Goal: Transaction & Acquisition: Purchase product/service

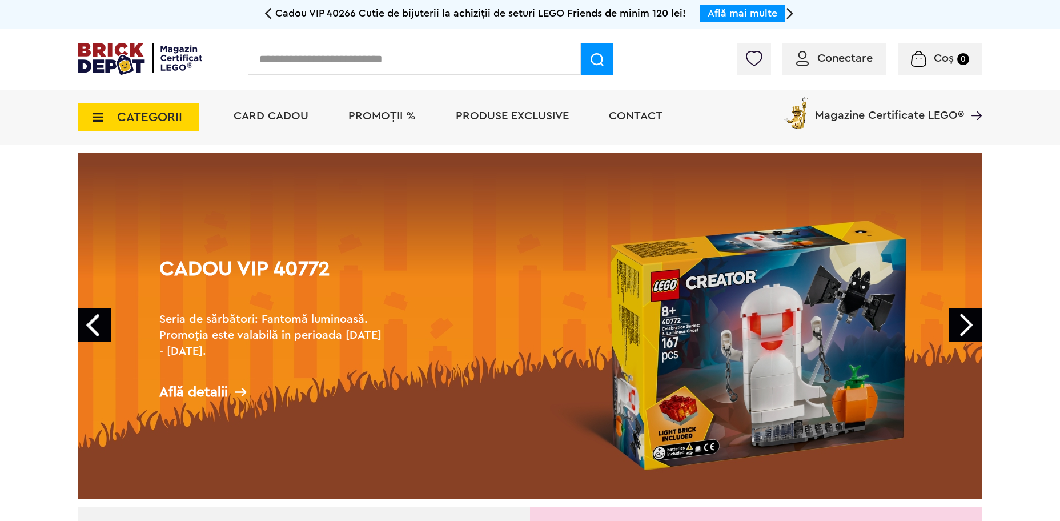
click at [849, 59] on span "Conectare" at bounding box center [844, 58] width 55 height 11
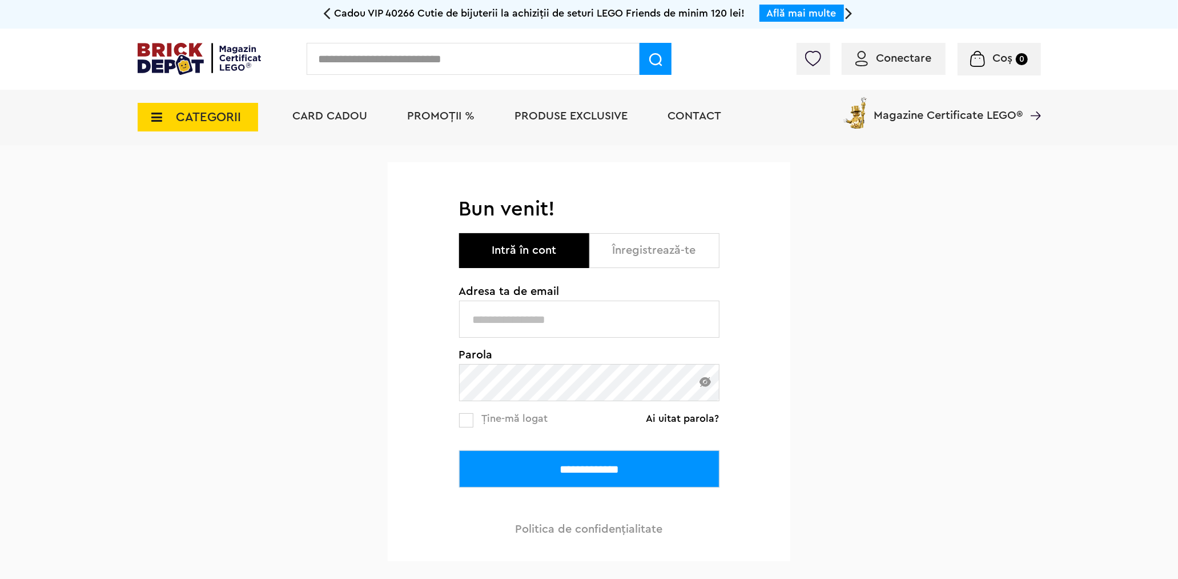
type input "**********"
click at [562, 469] on input "**********" at bounding box center [589, 468] width 260 height 37
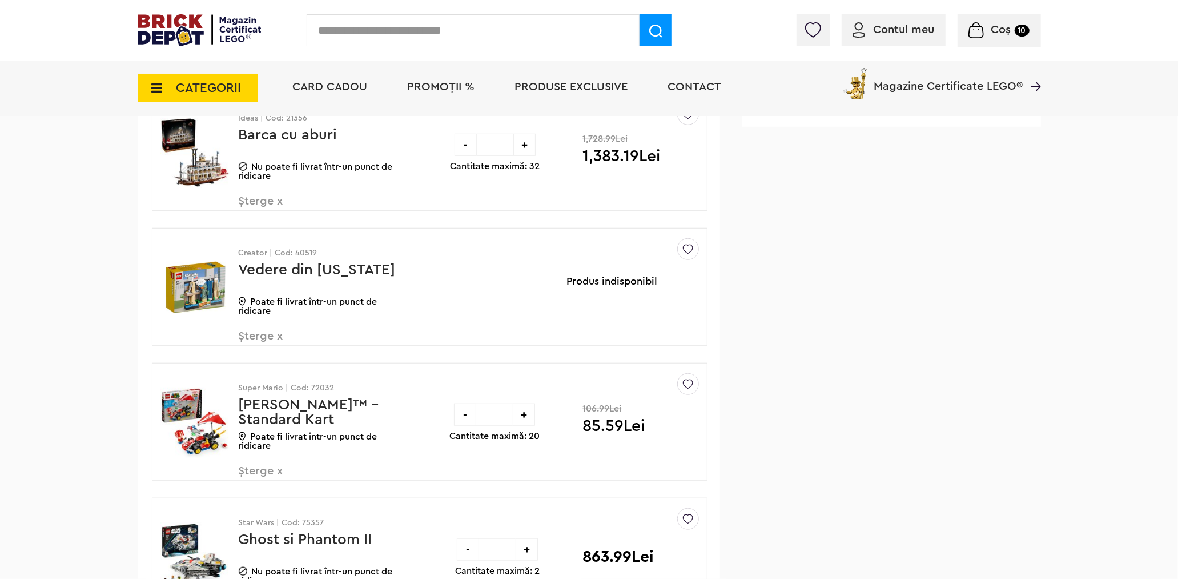
scroll to position [698, 0]
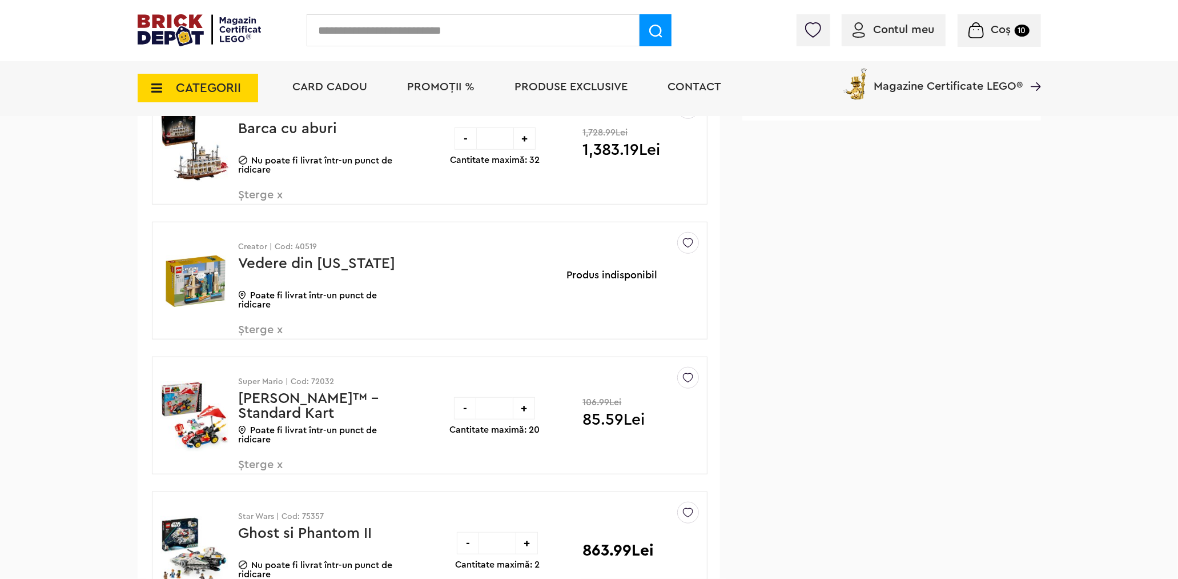
click at [278, 330] on span "Șterge x" at bounding box center [306, 336] width 134 height 25
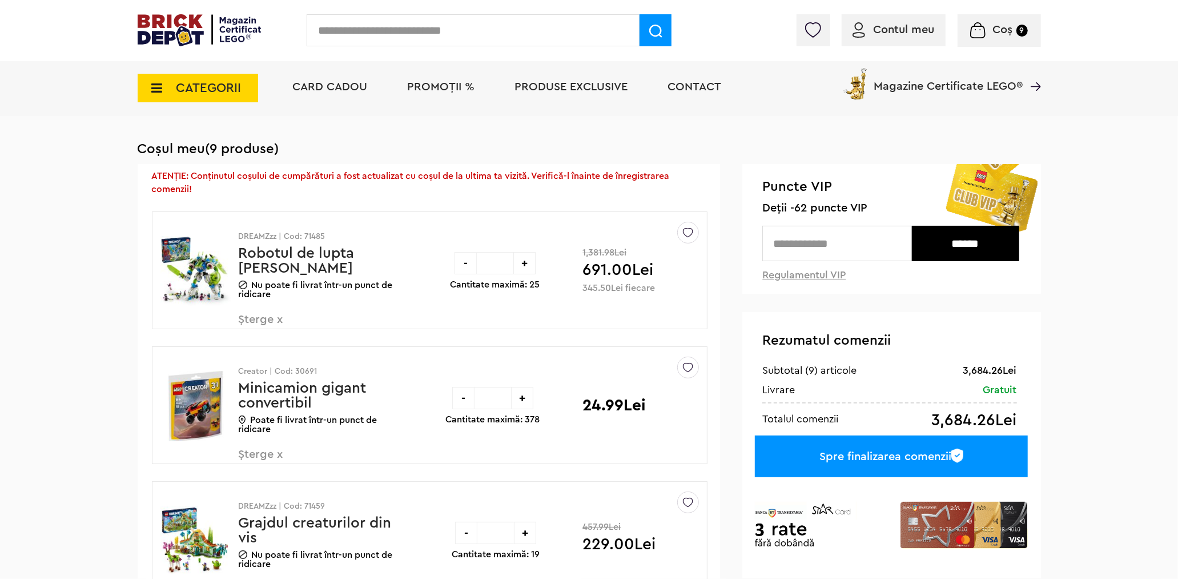
scroll to position [77, 0]
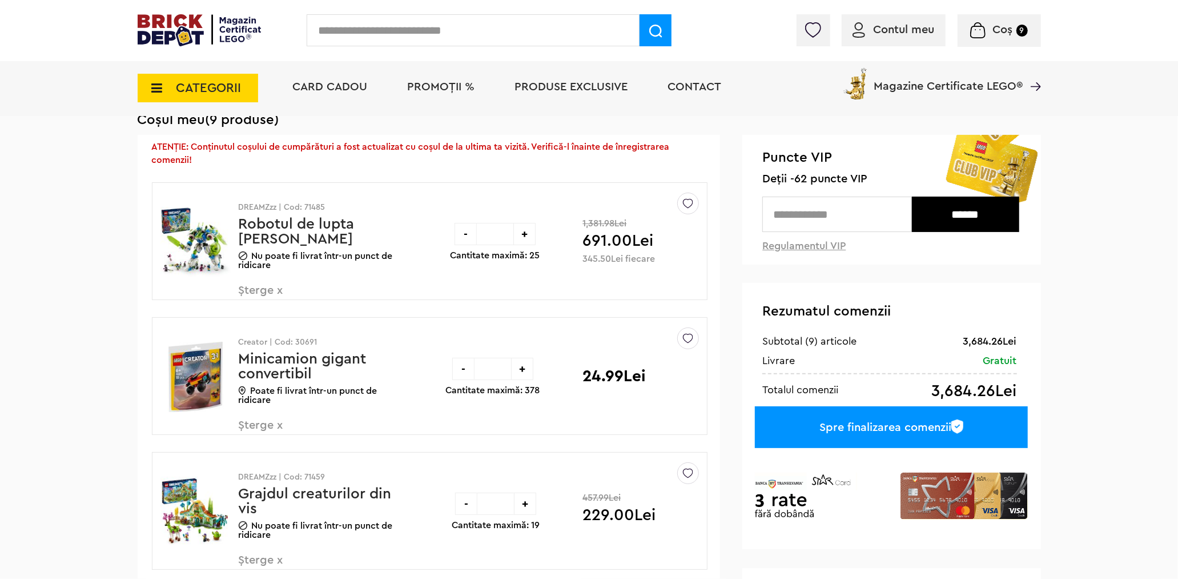
click at [271, 420] on span "Șterge x" at bounding box center [306, 431] width 134 height 25
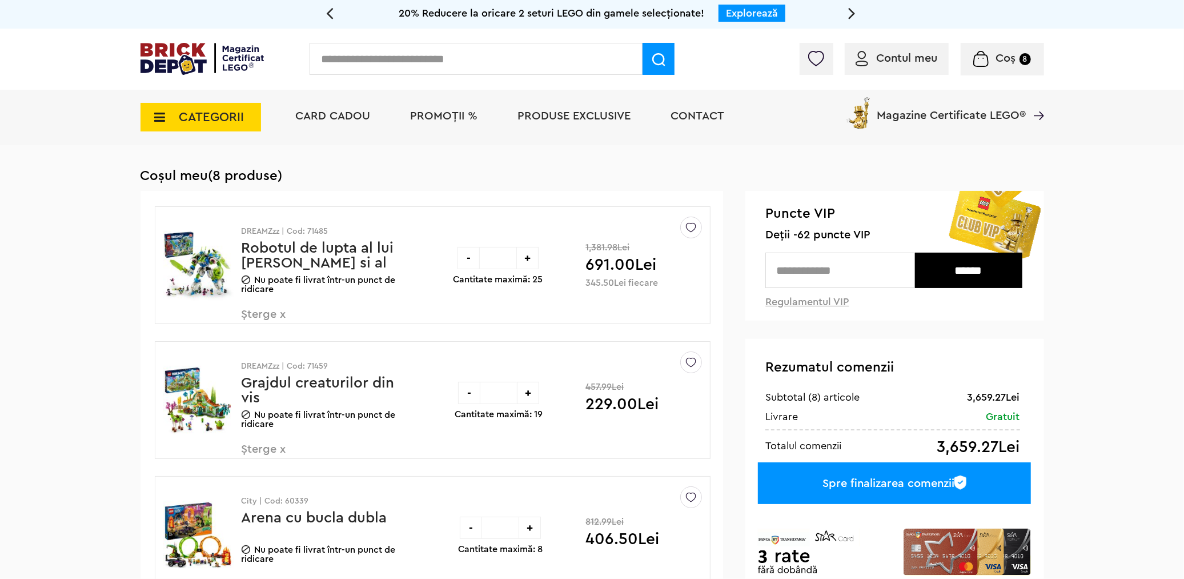
scroll to position [55, 0]
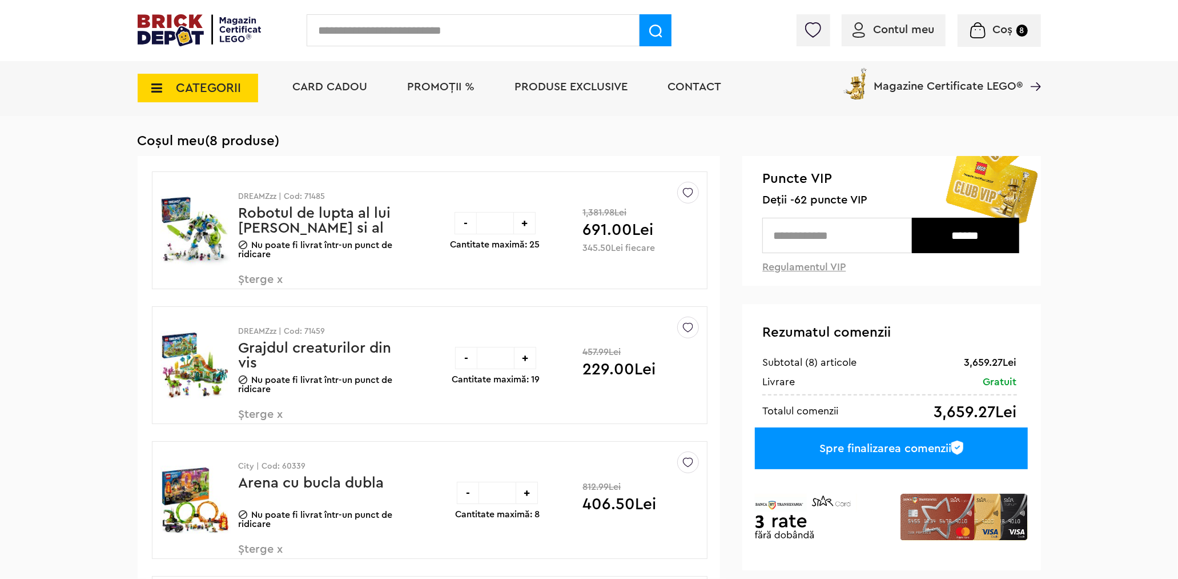
click at [388, 31] on input "text" at bounding box center [473, 30] width 333 height 32
type input "*****"
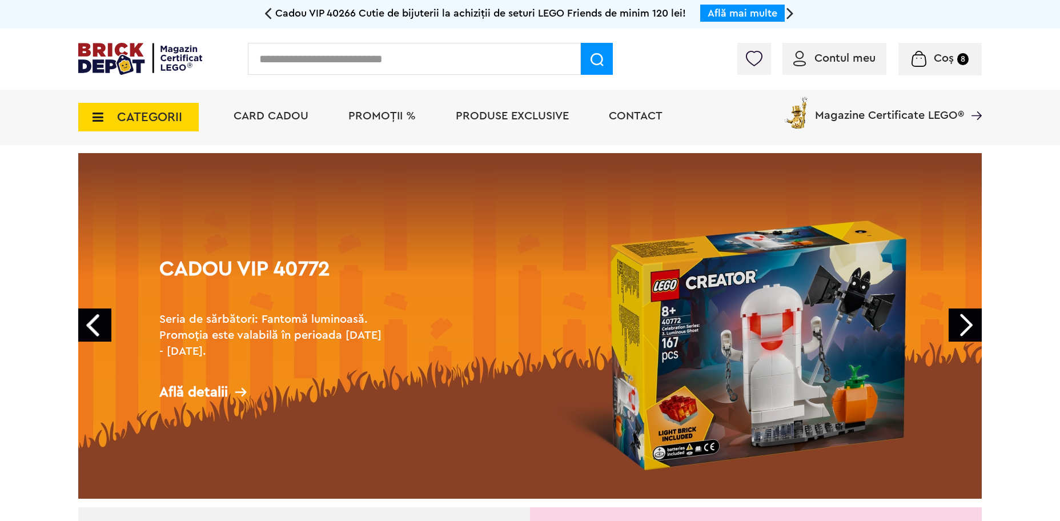
click at [484, 33] on div "Contul meu Contul meu Comenzile mele Date personale Adrese Parolă Listă dorințe…" at bounding box center [530, 59] width 1060 height 61
click at [459, 72] on input "text" at bounding box center [414, 59] width 333 height 32
type input "*****"
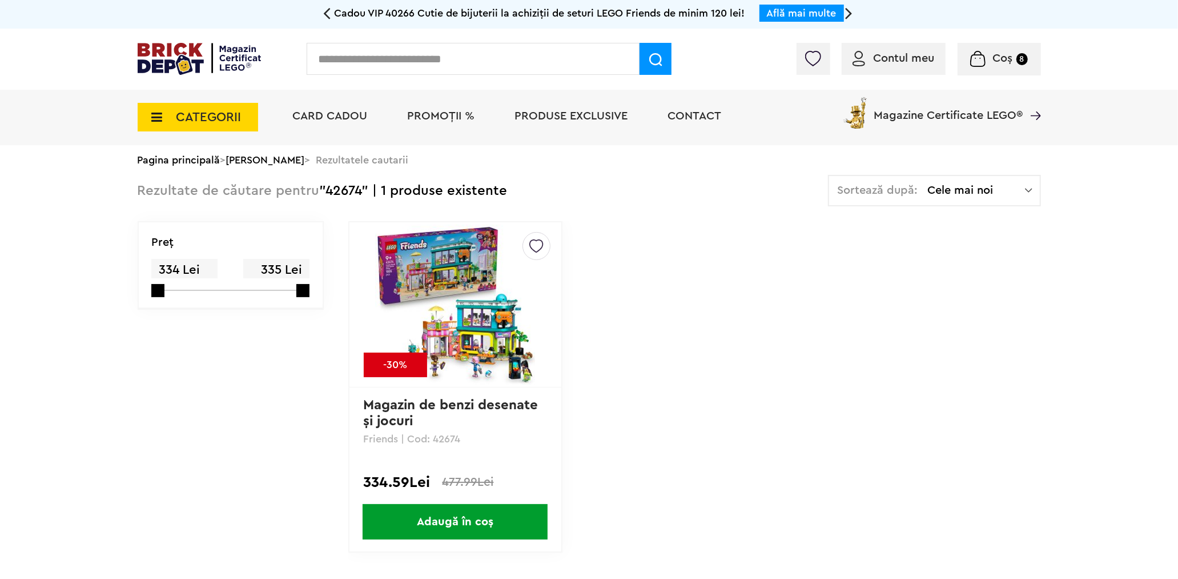
click at [424, 408] on link "Magazin de benzi desenate şi jocuri" at bounding box center [453, 413] width 179 height 30
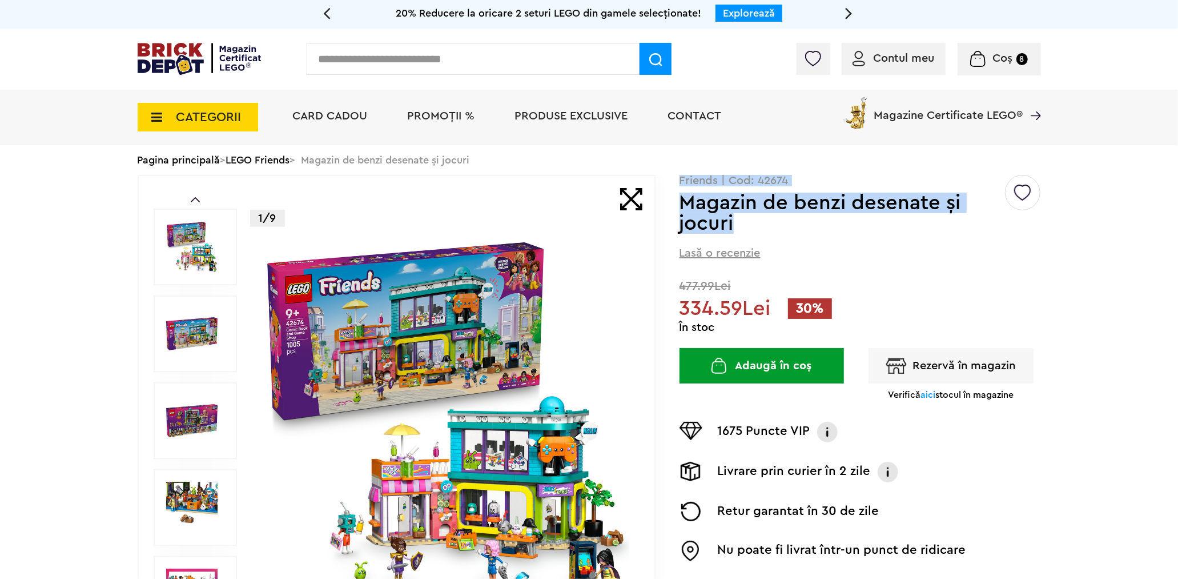
drag, startPoint x: 745, startPoint y: 220, endPoint x: 681, endPoint y: 183, distance: 74.3
click at [681, 183] on div "( 0 ) Creează o listă nouă Friends | Cod: 42674 Magazin de benzi desenate şi jo…" at bounding box center [861, 397] width 362 height 445
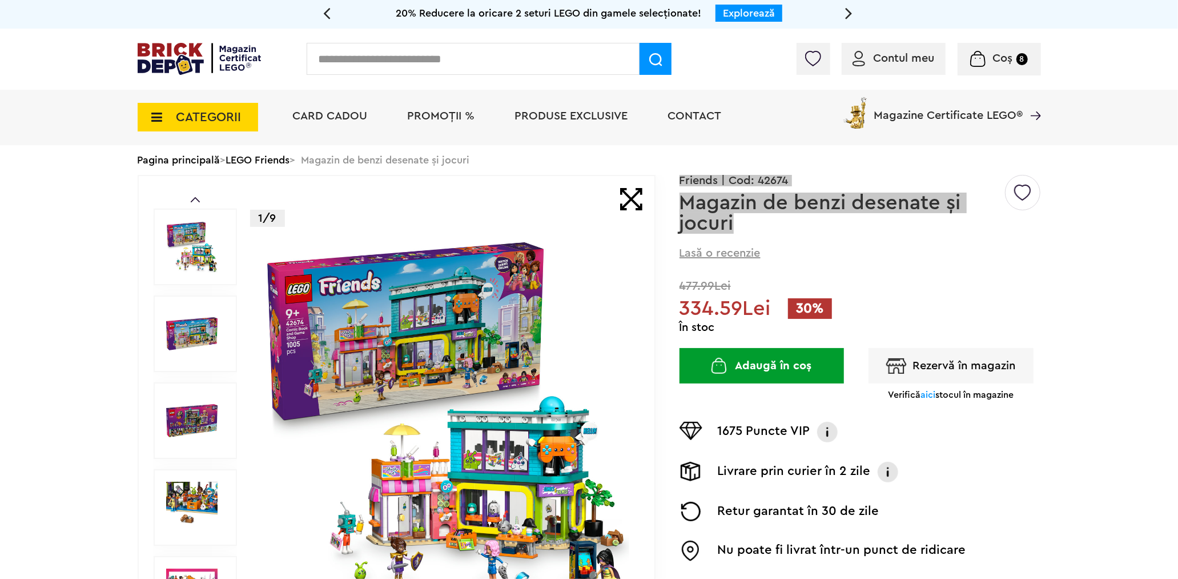
copy div "Friends | Cod: 42674 Magazin de benzi desenate şi jocuri"
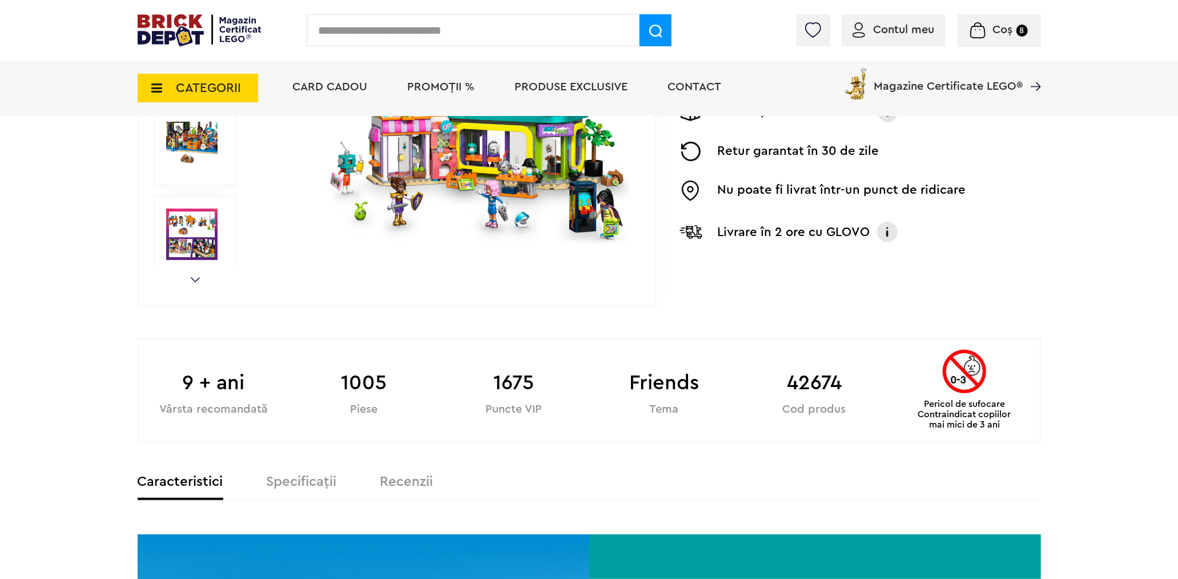
scroll to position [635, 0]
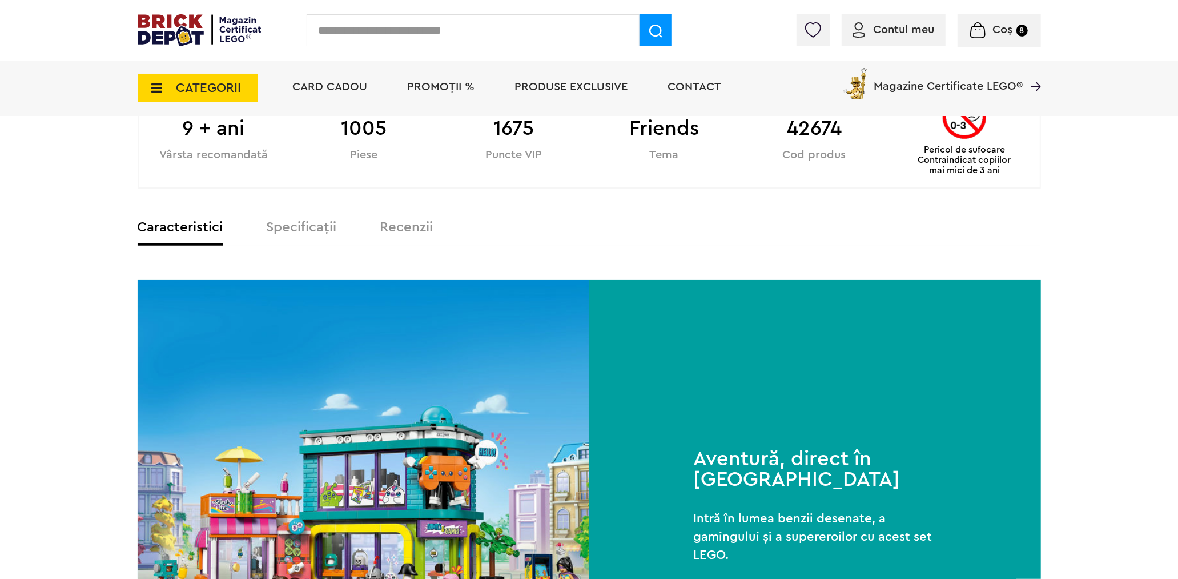
click at [311, 226] on label "Specificații" at bounding box center [302, 227] width 70 height 14
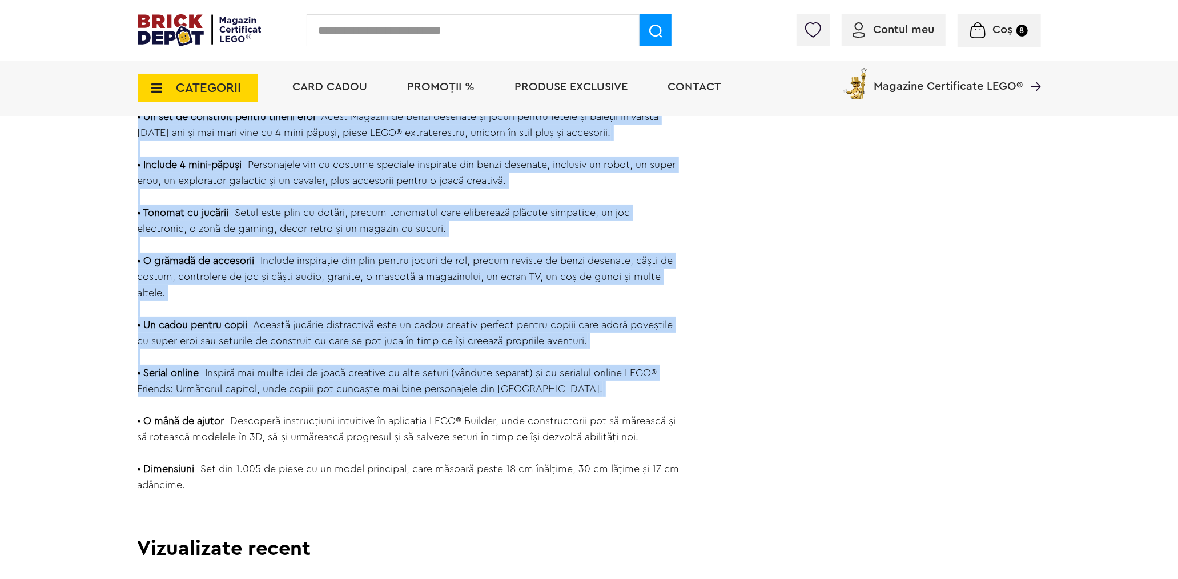
scroll to position [1269, 0]
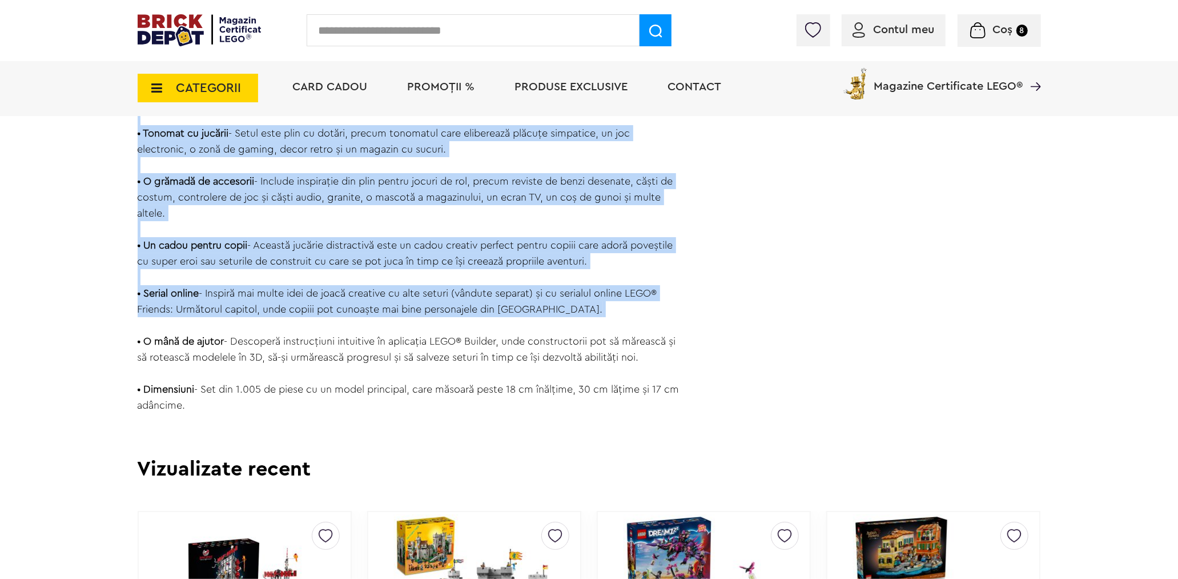
drag, startPoint x: 138, startPoint y: 227, endPoint x: 498, endPoint y: 400, distance: 399.6
click at [498, 400] on div "Data lansării: [DATE] Acest set de construit detaliat deschide o lume a super e…" at bounding box center [409, 29] width 542 height 768
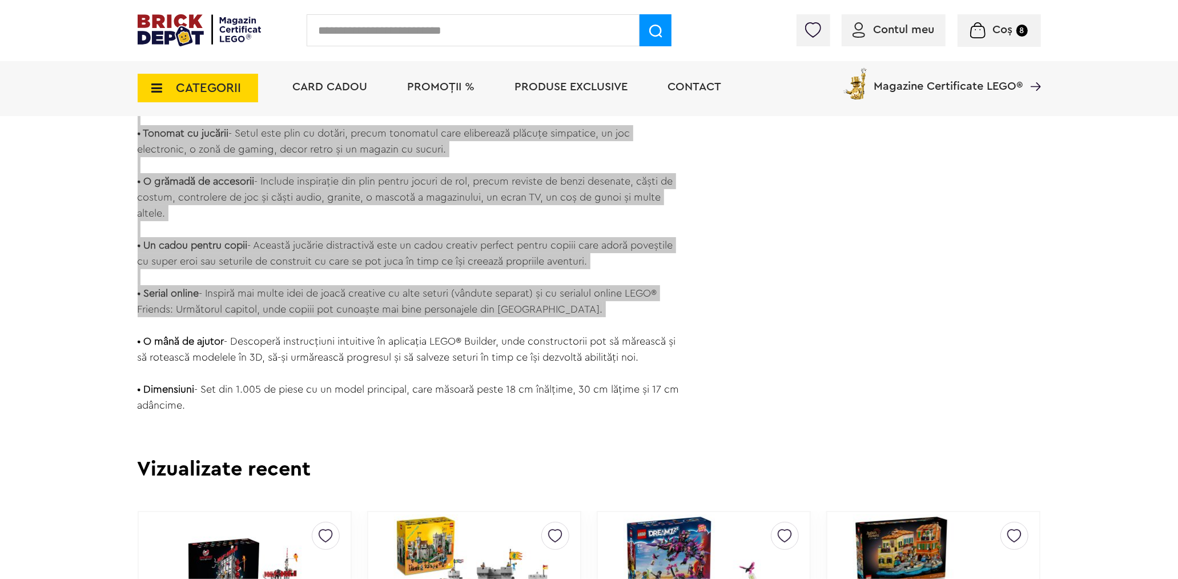
copy div "• Lo ips do sitametco adipis elitsed doei - Tempo Incidid ut labor etdolore ma …"
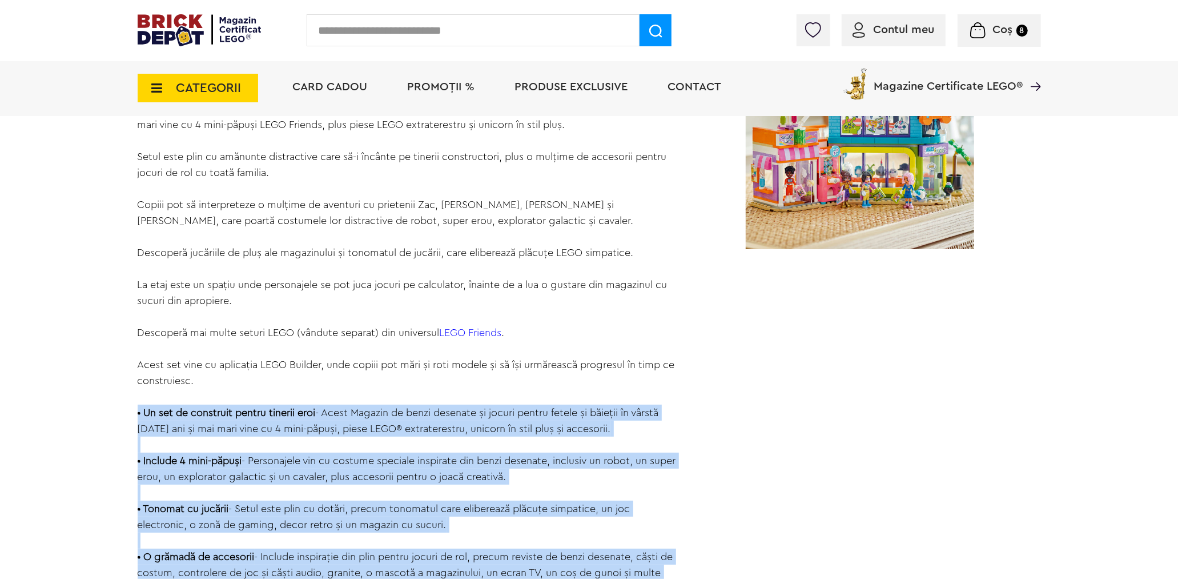
scroll to position [761, 0]
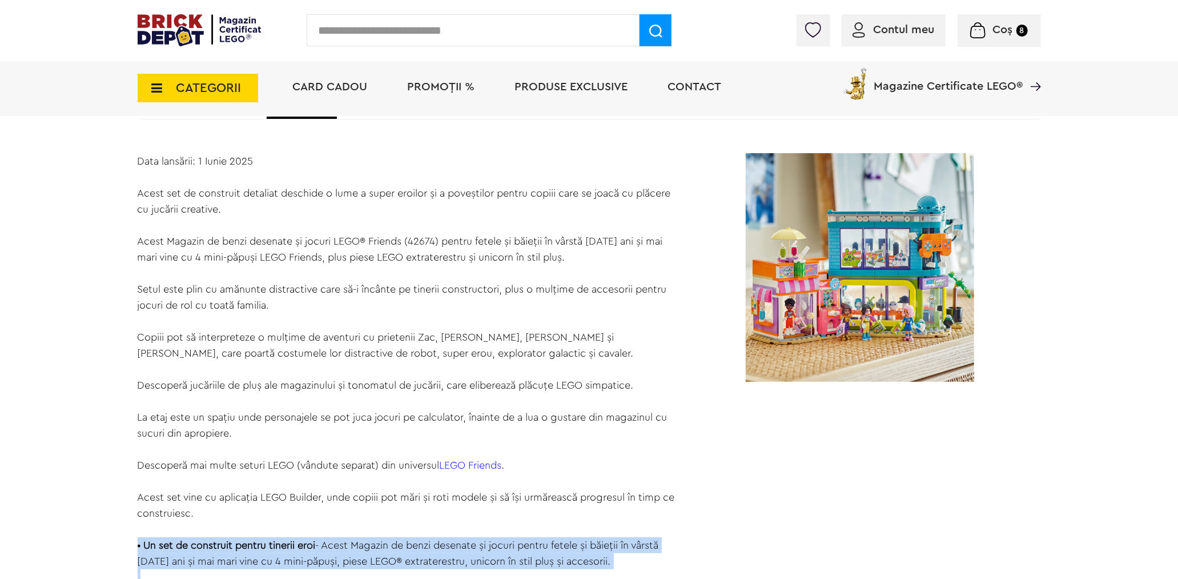
drag, startPoint x: 129, startPoint y: 189, endPoint x: 255, endPoint y: 206, distance: 126.8
click at [255, 206] on div "Cadou VIP 40266 Cutie de bijuterii la achiziții de seturi LEGO Friends de minim…" at bounding box center [589, 549] width 1178 height 2621
click at [93, 278] on div "Cadou VIP 40266 Cutie de bijuterii la achiziții de seturi LEGO Friends de minim…" at bounding box center [589, 549] width 1178 height 2621
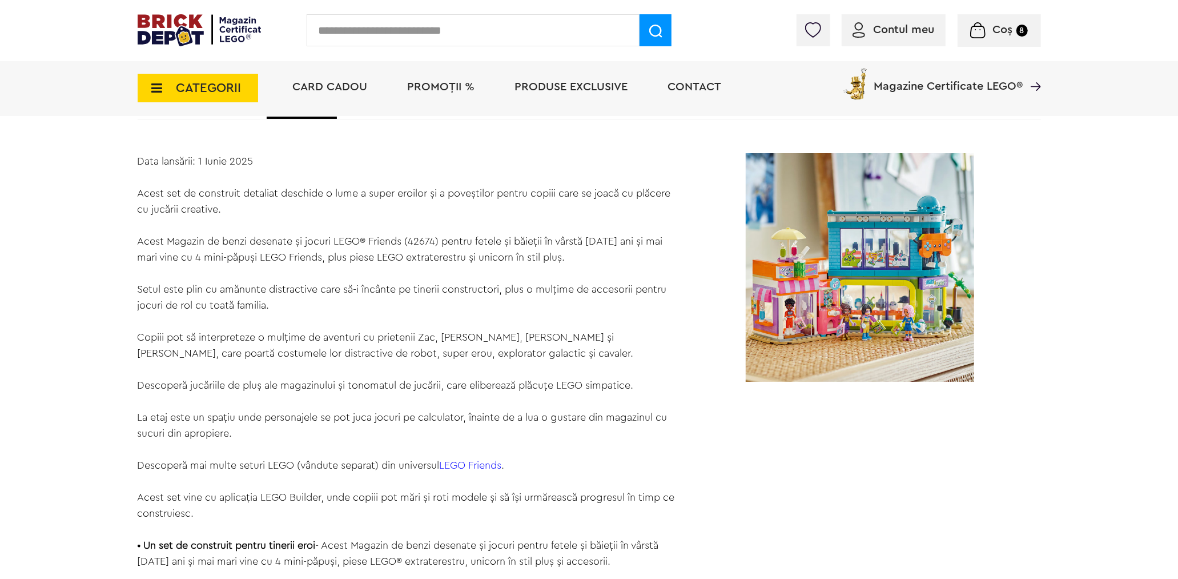
drag, startPoint x: 139, startPoint y: 190, endPoint x: 257, endPoint y: 203, distance: 119.0
click at [257, 203] on div "Data lansării: [DATE] Acest set de construit detaliat deschide o lume a super e…" at bounding box center [409, 537] width 542 height 768
copy div "Acest set de construit detaliat deschide o lume a super eroilor și a poveștilor…"
drag, startPoint x: 139, startPoint y: 239, endPoint x: 642, endPoint y: 428, distance: 537.8
click at [642, 428] on div "Data lansării: [DATE] Acest set de construit detaliat deschide o lume a super e…" at bounding box center [409, 537] width 542 height 768
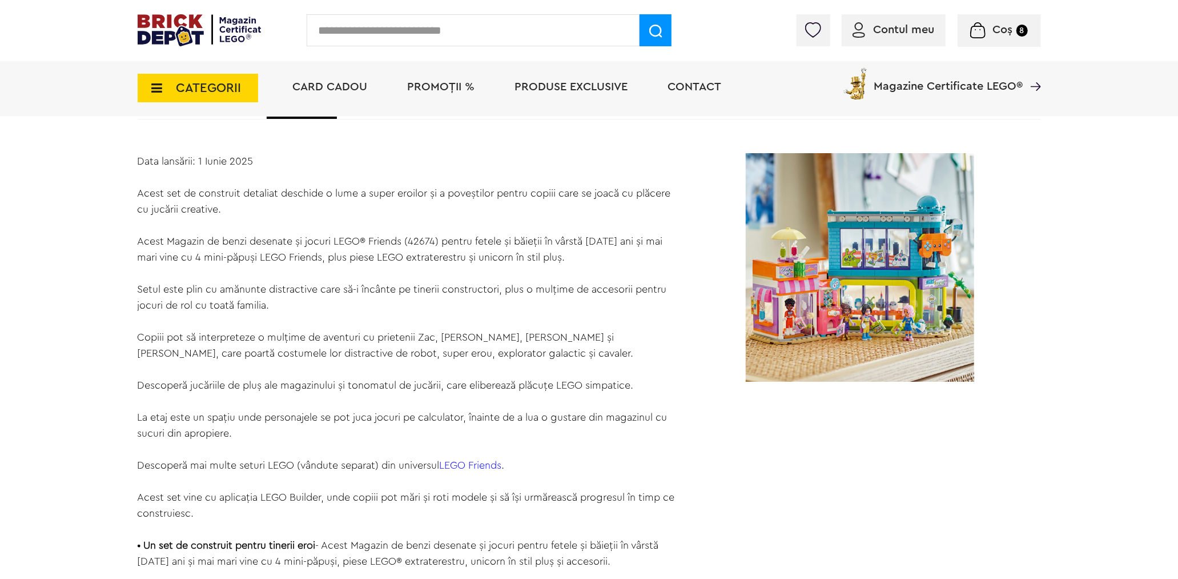
copy div "Acest Magazin de benzi desenate și jocuri LEGO® Friends (42674) pentru fetele ș…"
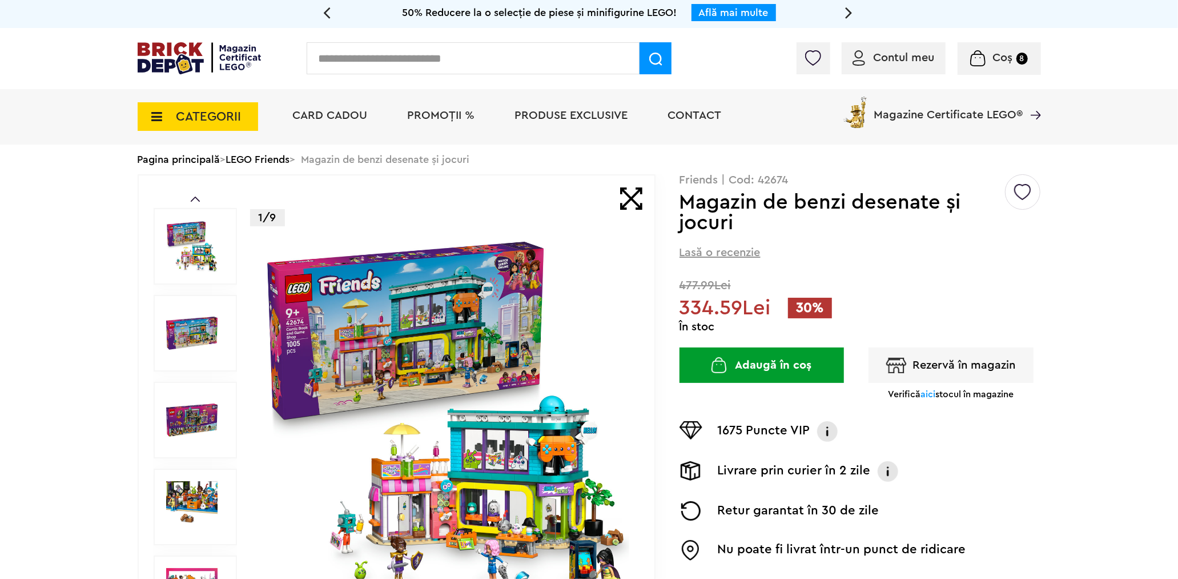
scroll to position [0, 0]
